Goal: Find specific page/section: Find specific page/section

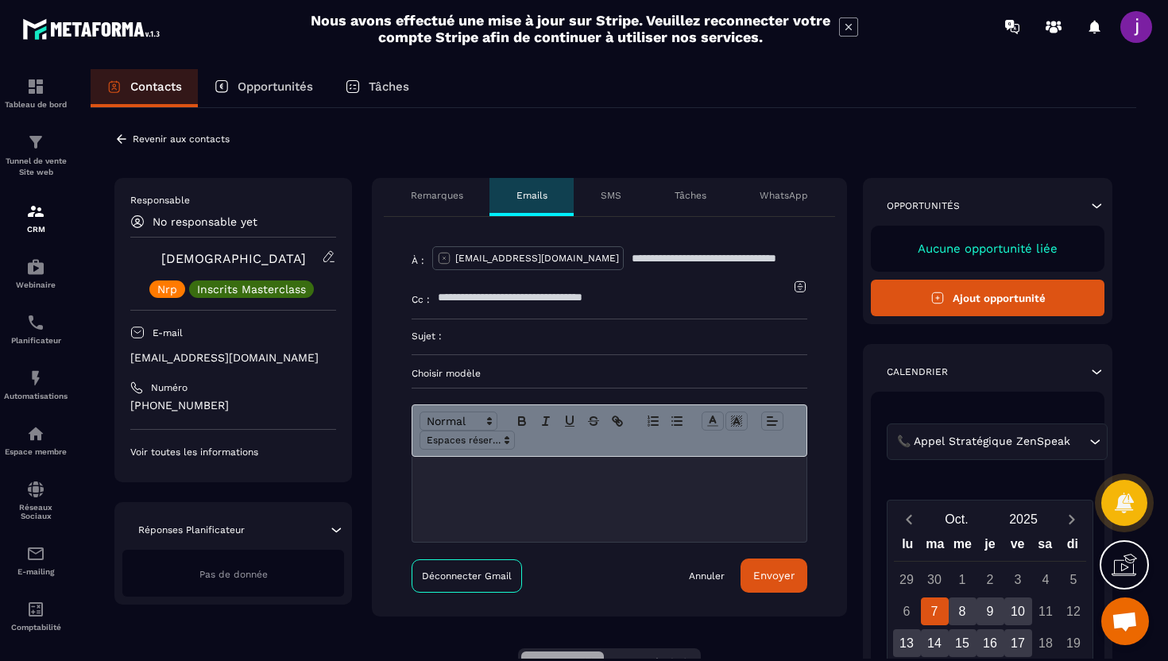
click at [513, 488] on div at bounding box center [609, 499] width 394 height 85
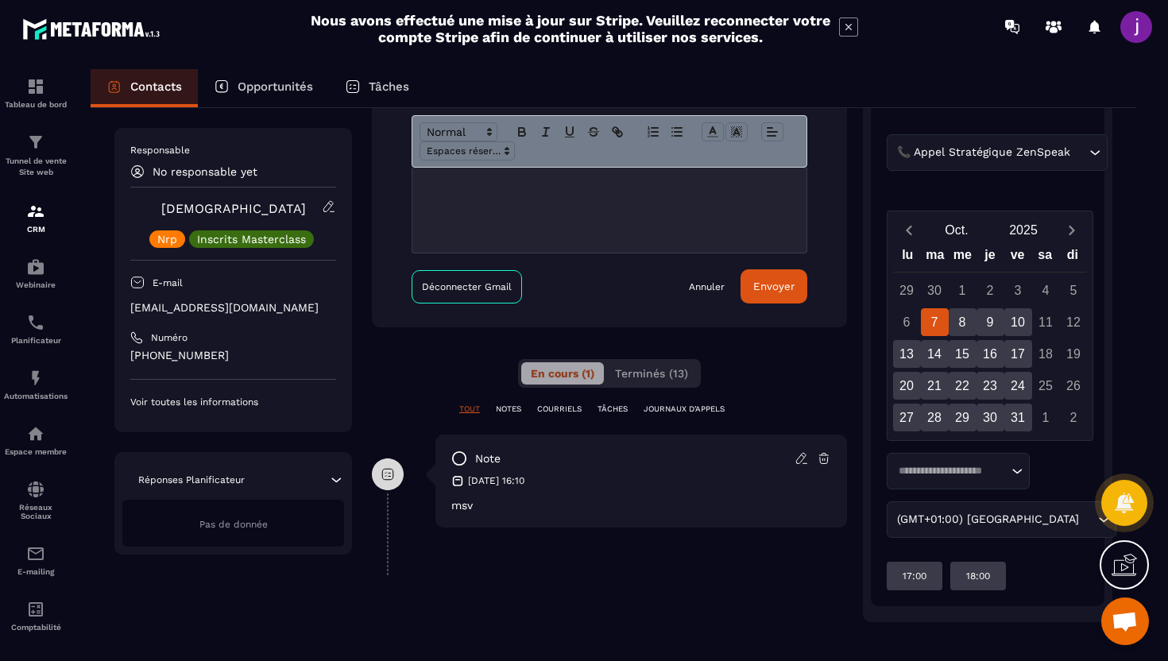
scroll to position [291, 0]
click at [563, 410] on p "COURRIELS" at bounding box center [559, 407] width 44 height 11
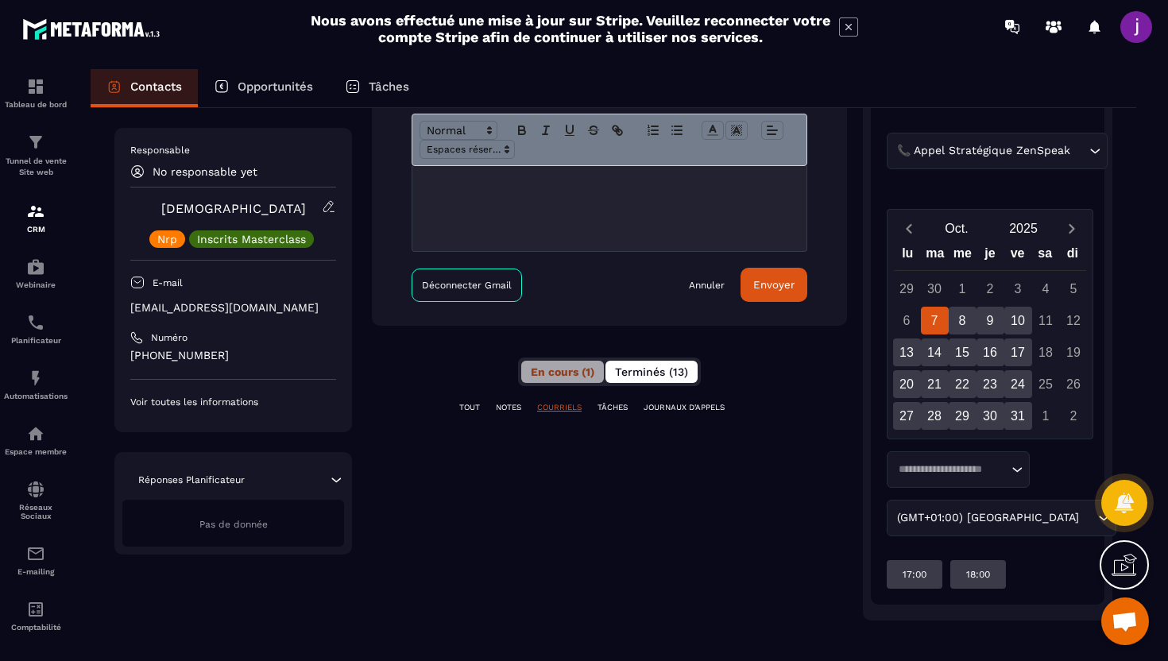
click at [656, 362] on button "Terminés (13)" at bounding box center [651, 372] width 92 height 22
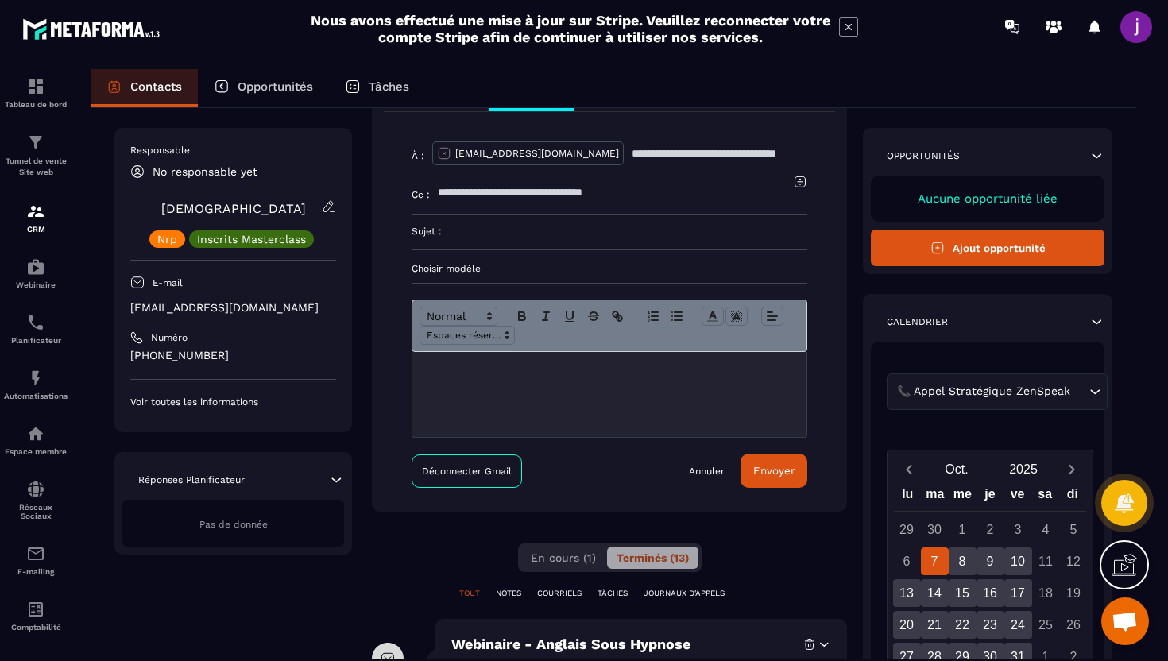
scroll to position [0, 0]
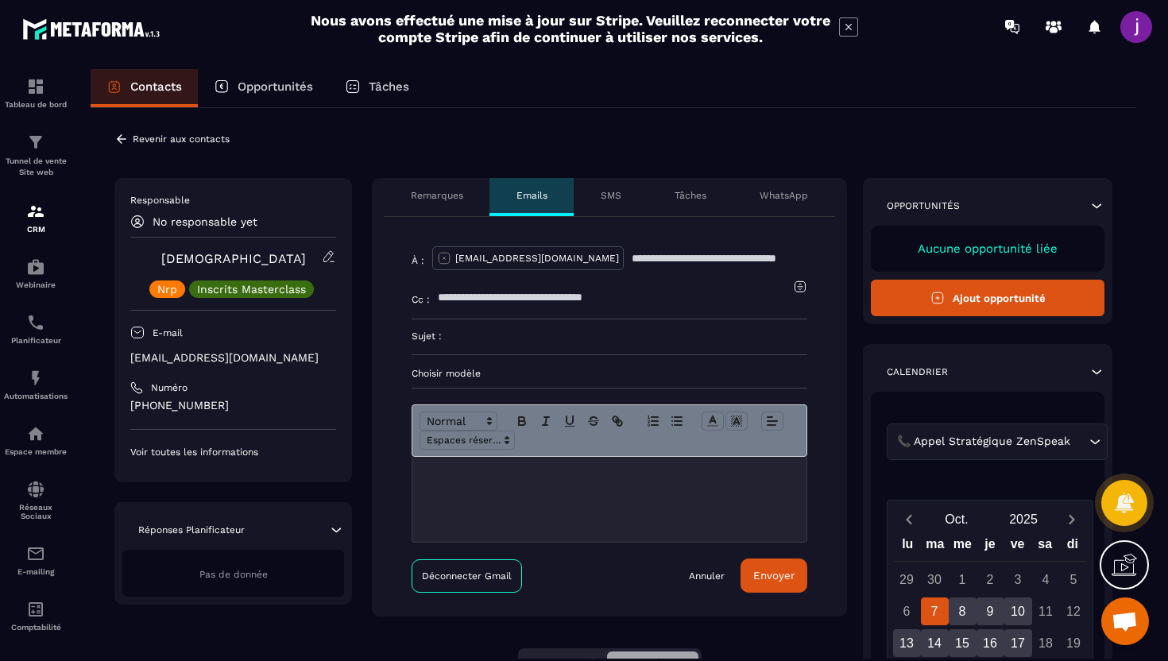
click at [118, 133] on icon at bounding box center [121, 139] width 14 height 14
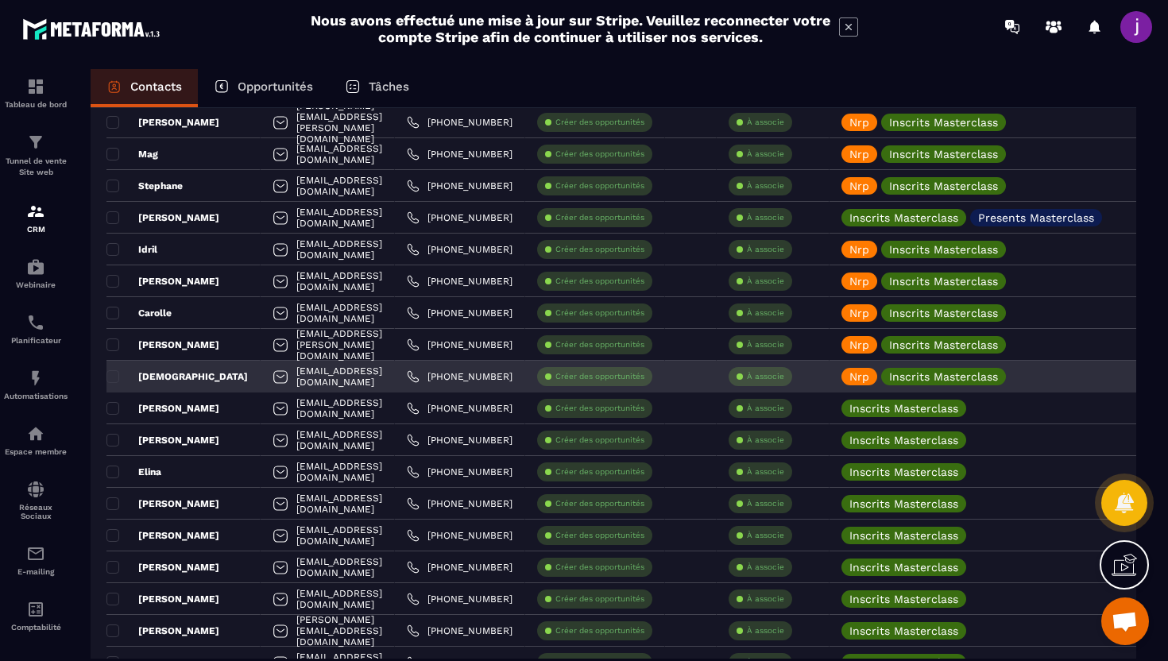
scroll to position [657, 0]
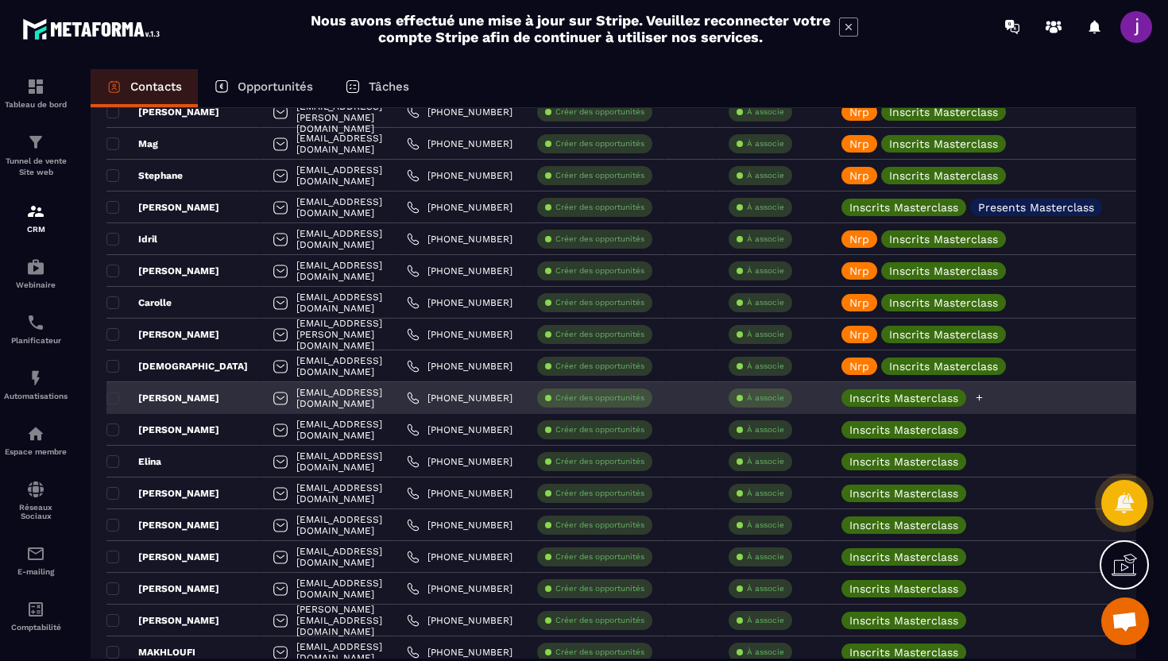
click at [984, 398] on icon at bounding box center [979, 398] width 10 height 10
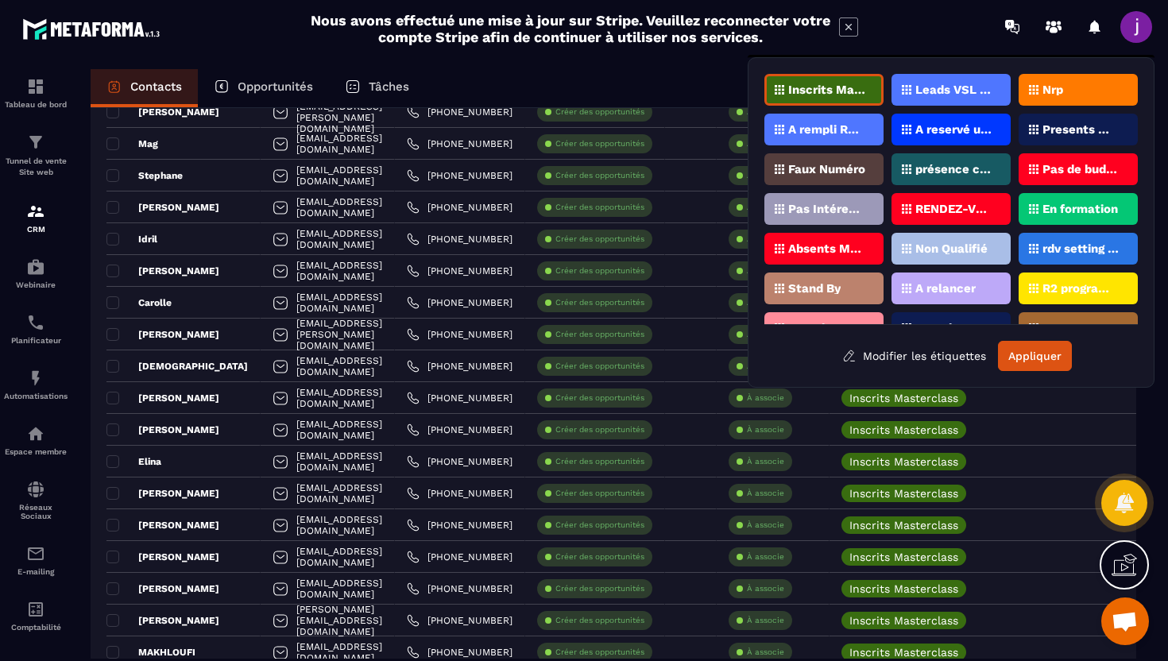
click at [1062, 135] on div "Presents Masterclass" at bounding box center [1078, 130] width 119 height 32
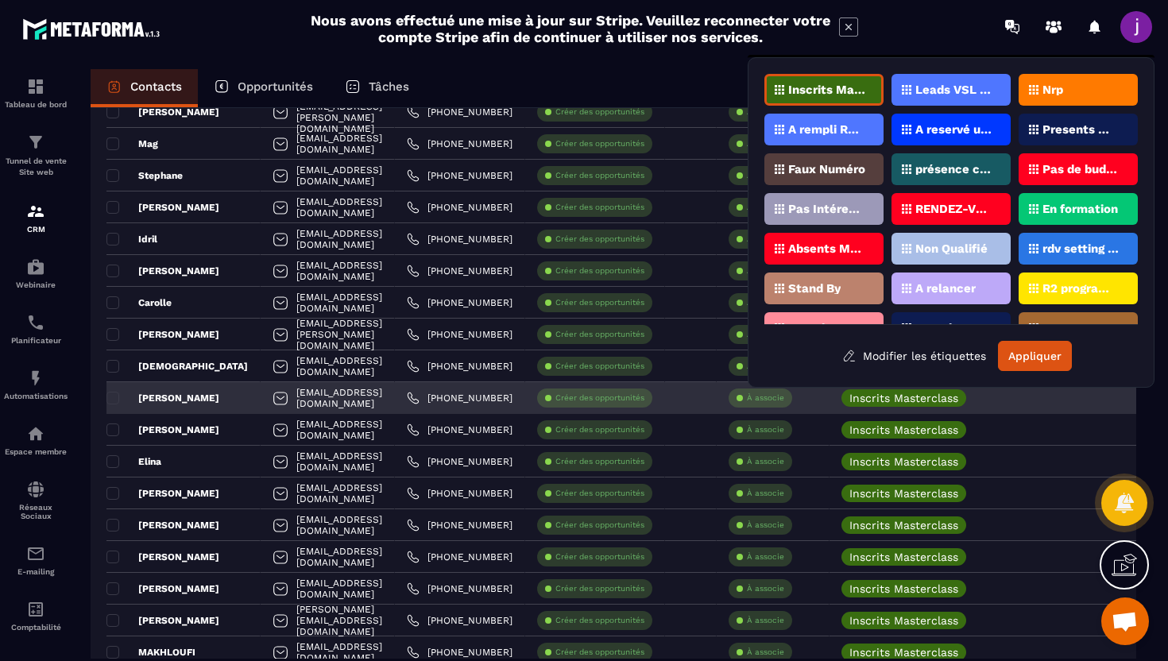
click at [226, 399] on div "[PERSON_NAME]" at bounding box center [183, 398] width 154 height 32
